Goal: Task Accomplishment & Management: Manage account settings

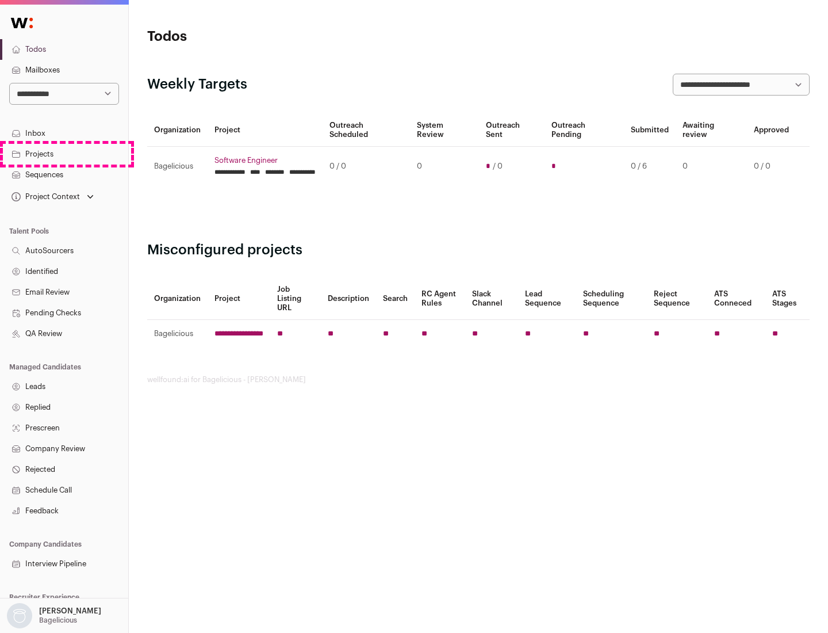
click at [64, 154] on link "Projects" at bounding box center [64, 154] width 128 height 21
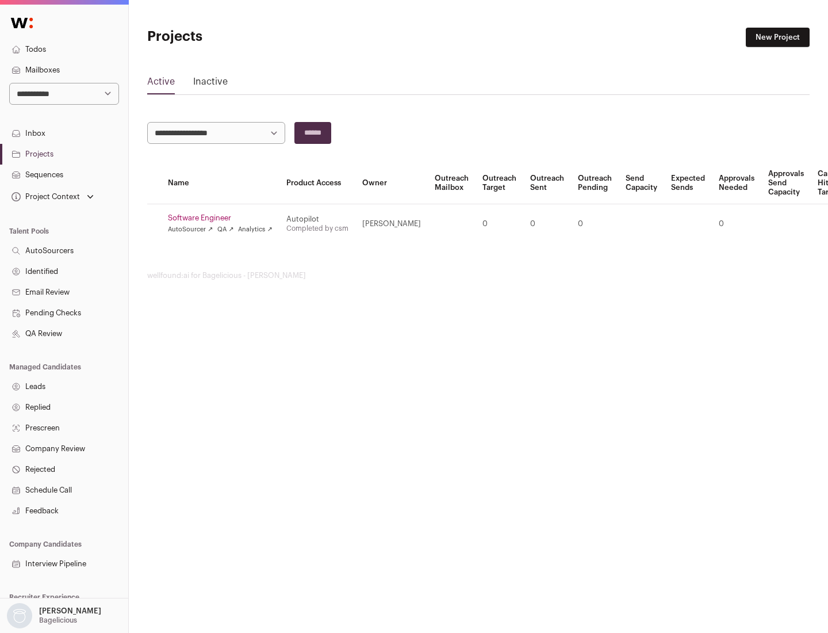
click at [224, 218] on link "Software Engineer" at bounding box center [220, 217] width 105 height 9
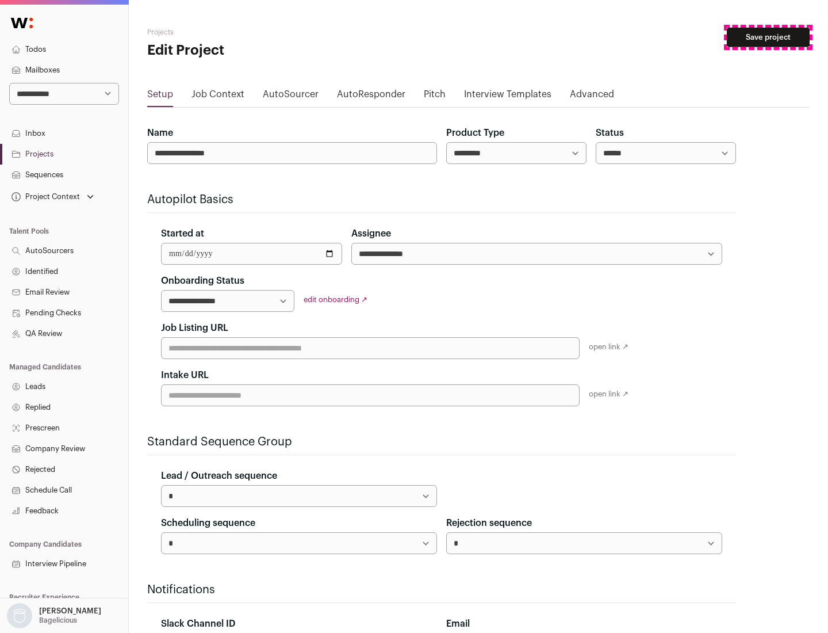
click at [768, 37] on button "Save project" at bounding box center [768, 38] width 83 height 20
